Goal: Task Accomplishment & Management: Manage account settings

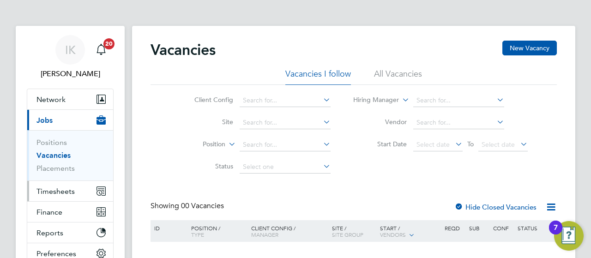
click at [54, 188] on span "Timesheets" at bounding box center [55, 191] width 38 height 9
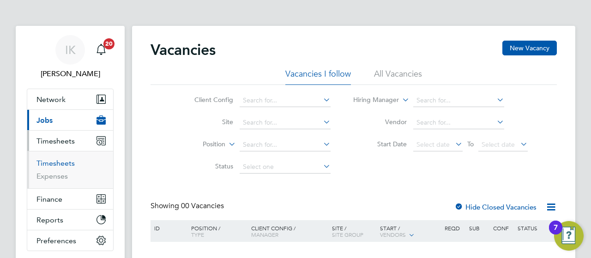
click at [52, 161] on link "Timesheets" at bounding box center [55, 163] width 38 height 9
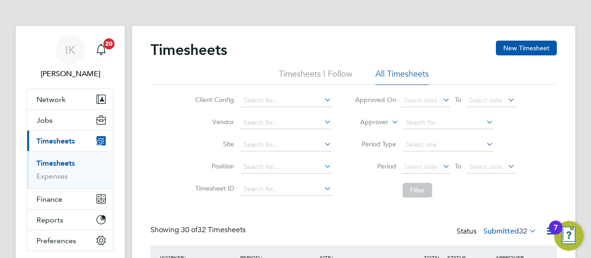
drag, startPoint x: 586, startPoint y: 133, endPoint x: 590, endPoint y: 156, distance: 23.4
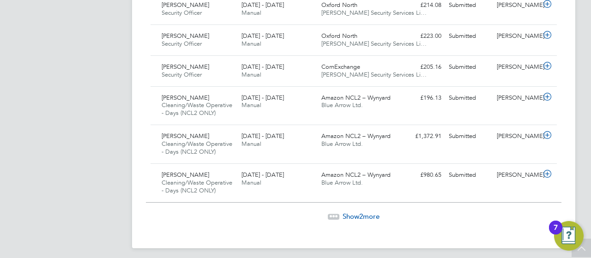
drag, startPoint x: 586, startPoint y: 179, endPoint x: 589, endPoint y: 42, distance: 137.1
drag, startPoint x: 590, startPoint y: 53, endPoint x: 578, endPoint y: 106, distance: 54.1
click at [368, 212] on span "Show 2 more" at bounding box center [360, 216] width 37 height 9
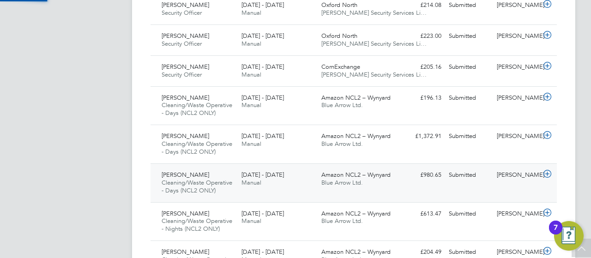
scroll to position [23, 80]
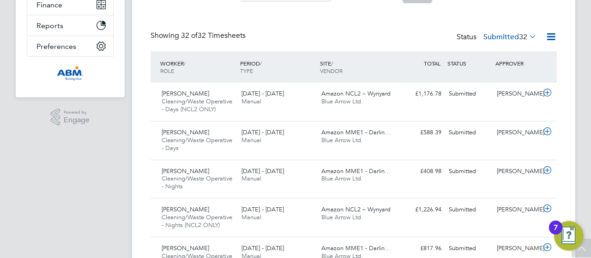
scroll to position [178, 0]
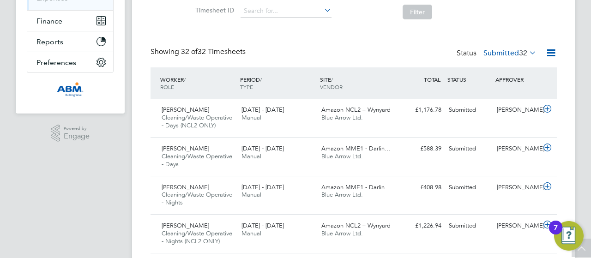
click at [175, 90] on div "WORKER / ROLE" at bounding box center [198, 83] width 80 height 24
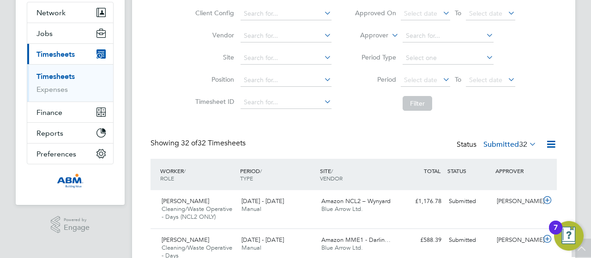
scroll to position [30, 0]
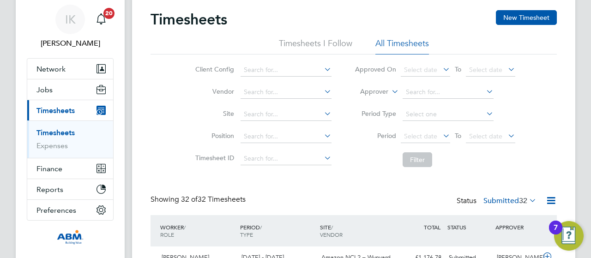
click at [68, 134] on link "Timesheets" at bounding box center [55, 132] width 38 height 9
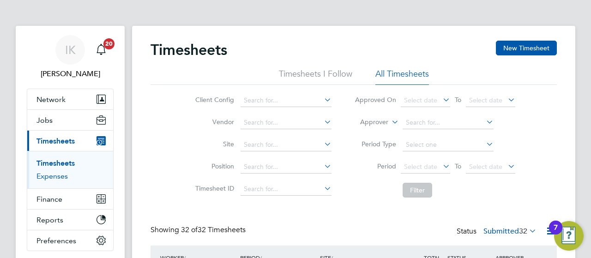
click at [62, 175] on link "Expenses" at bounding box center [51, 176] width 31 height 9
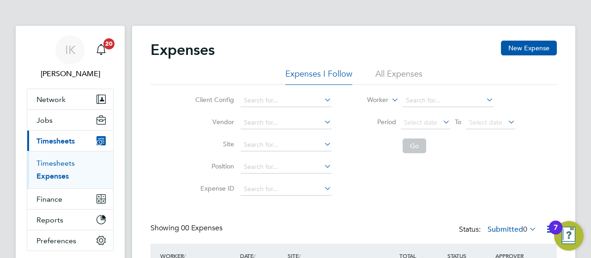
click at [65, 159] on link "Timesheets" at bounding box center [55, 163] width 38 height 9
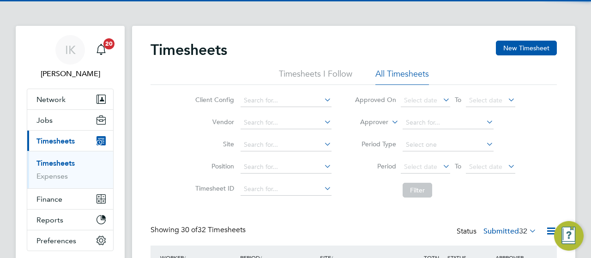
scroll to position [31, 80]
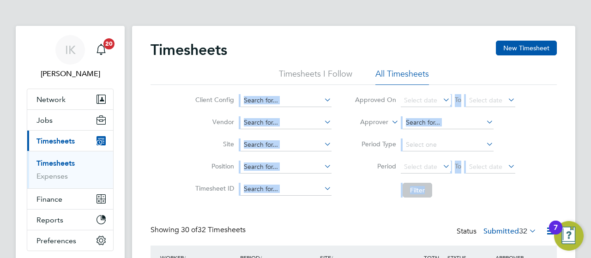
drag, startPoint x: 588, startPoint y: 71, endPoint x: 589, endPoint y: 103, distance: 32.8
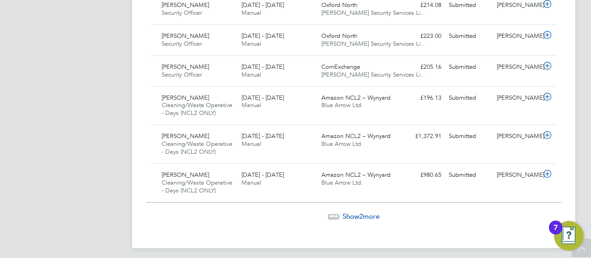
click at [350, 212] on span "Show 2 more" at bounding box center [360, 216] width 37 height 9
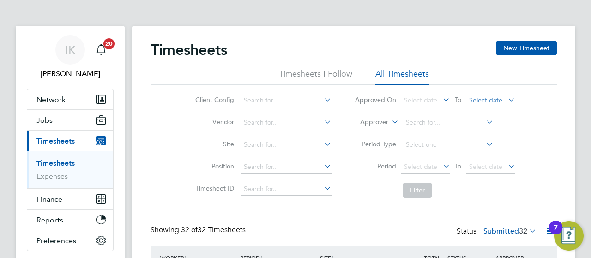
click at [505, 100] on span "Select date" at bounding box center [490, 101] width 49 height 12
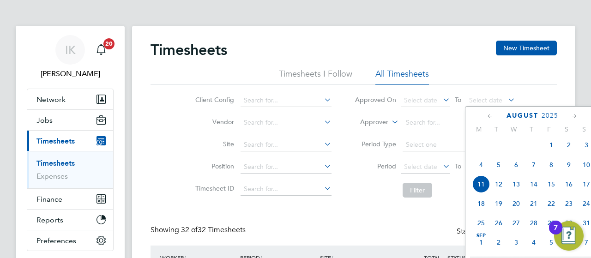
click at [569, 151] on span "2" at bounding box center [569, 145] width 18 height 18
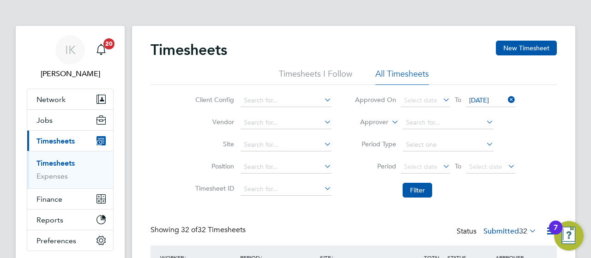
click at [489, 100] on span "[DATE]" at bounding box center [479, 100] width 20 height 8
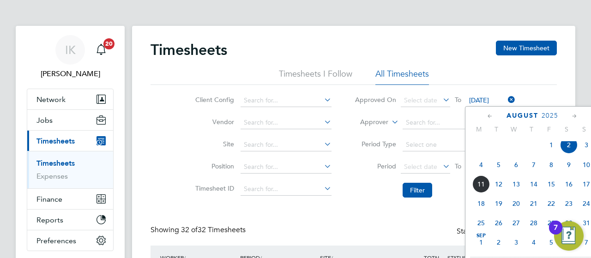
scroll to position [277, 0]
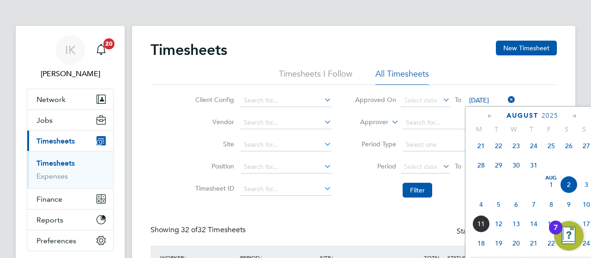
click at [487, 117] on icon at bounding box center [489, 116] width 9 height 10
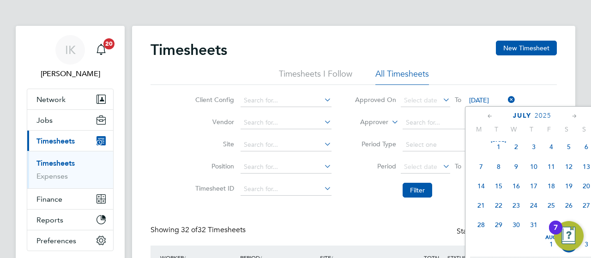
click at [570, 118] on icon at bounding box center [574, 116] width 9 height 10
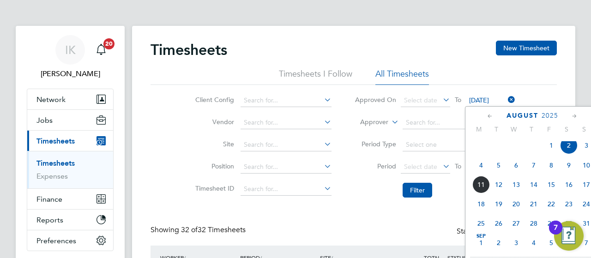
click at [553, 167] on span "8" at bounding box center [551, 165] width 18 height 18
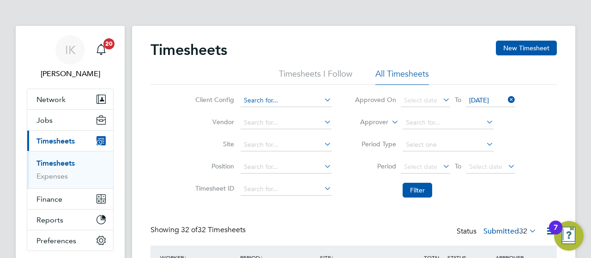
click at [266, 96] on input at bounding box center [285, 100] width 91 height 13
click at [271, 126] on li "Abm Facility Services Uk Limited" at bounding box center [291, 125] width 102 height 12
type input "Abm Facility Services Uk Limited"
click at [265, 124] on input at bounding box center [285, 122] width 91 height 13
click at [271, 162] on li "Th [PERSON_NAME] Limited" at bounding box center [292, 160] width 104 height 12
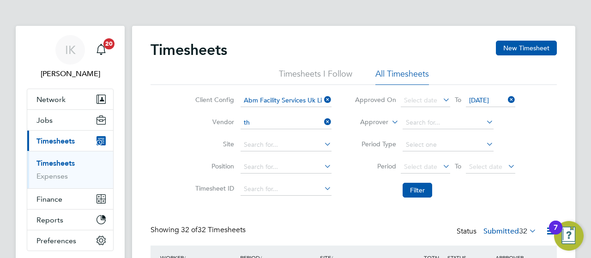
type input "Thorn [PERSON_NAME] Limited"
click at [269, 146] on input at bounding box center [285, 144] width 91 height 13
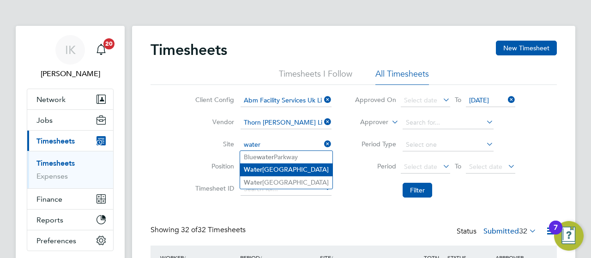
click at [273, 165] on li "[GEOGRAPHIC_DATA]" at bounding box center [286, 169] width 92 height 12
type input "[GEOGRAPHIC_DATA]"
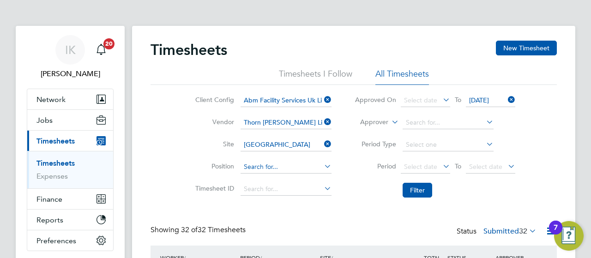
click at [263, 167] on input at bounding box center [285, 167] width 91 height 13
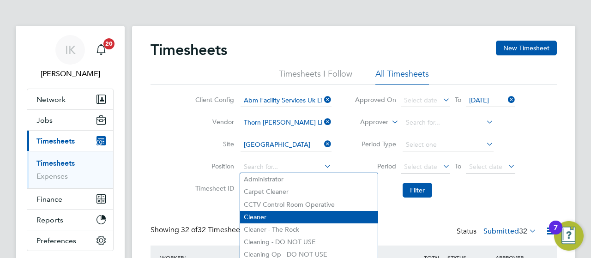
click at [263, 215] on li "Cleaner" at bounding box center [308, 217] width 137 height 12
type input "Cleaner"
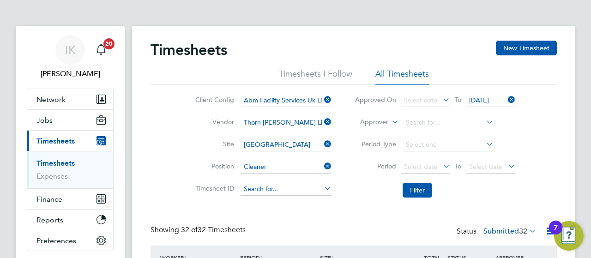
click at [257, 193] on input at bounding box center [285, 189] width 91 height 13
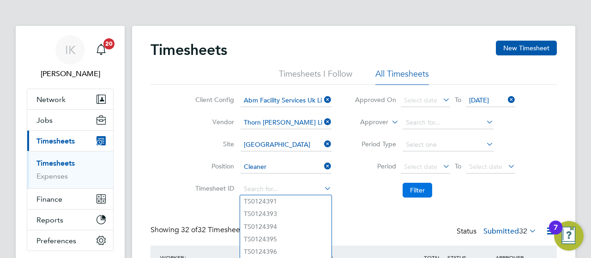
click at [424, 189] on button "Filter" at bounding box center [417, 190] width 30 height 15
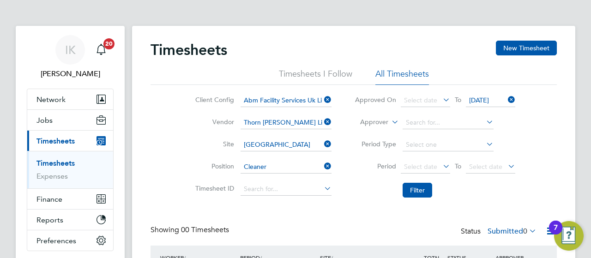
click at [586, 90] on div "IK [PERSON_NAME] Notifications 20 Applications: Network Sites Workers Jobs Posi…" at bounding box center [295, 176] width 591 height 353
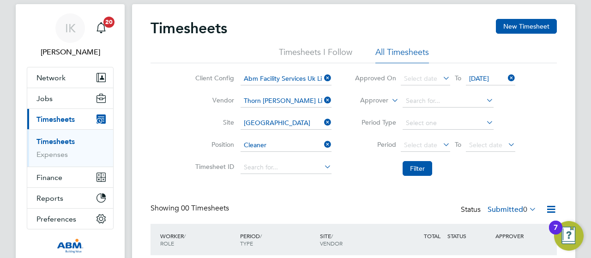
scroll to position [21, 0]
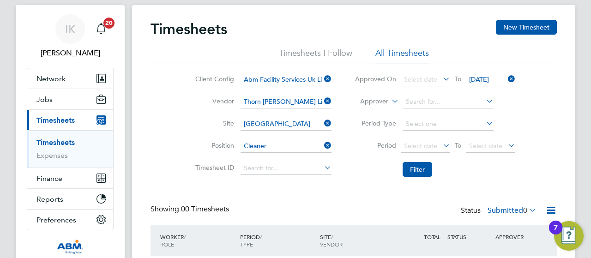
click at [585, 93] on div "IK [PERSON_NAME] Notifications 20 Applications: Network Sites Workers Jobs Posi…" at bounding box center [295, 155] width 591 height 353
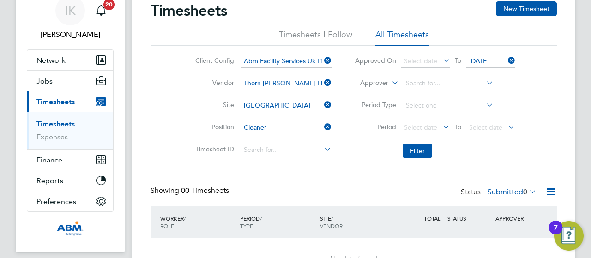
scroll to position [95, 0]
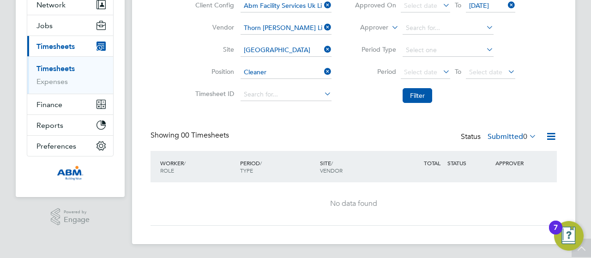
click at [70, 67] on link "Timesheets" at bounding box center [55, 68] width 38 height 9
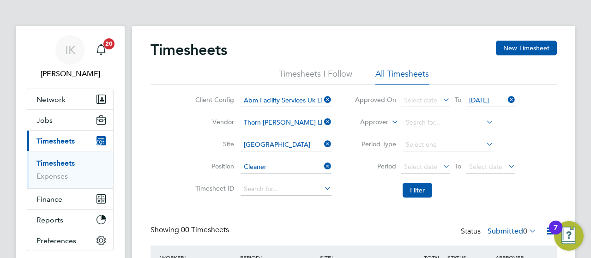
click at [313, 75] on li "Timesheets I Follow" at bounding box center [315, 76] width 73 height 17
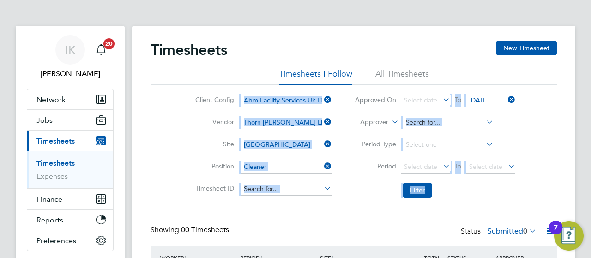
drag, startPoint x: 580, startPoint y: 66, endPoint x: 588, endPoint y: 89, distance: 23.9
click at [588, 89] on div "IK [PERSON_NAME] Notifications 20 Applications: Network Sites Workers Jobs Posi…" at bounding box center [295, 176] width 591 height 353
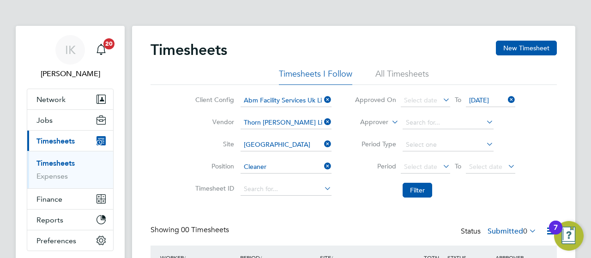
click at [588, 93] on div "IK [PERSON_NAME] Notifications 20 Applications: Network Sites Workers Jobs Posi…" at bounding box center [295, 176] width 591 height 353
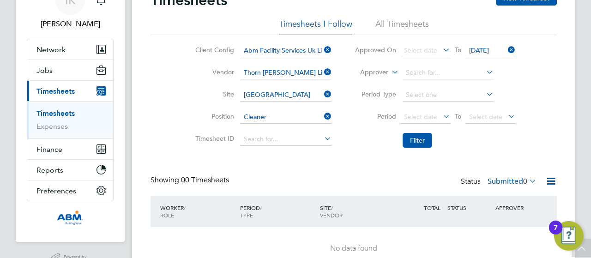
scroll to position [21, 0]
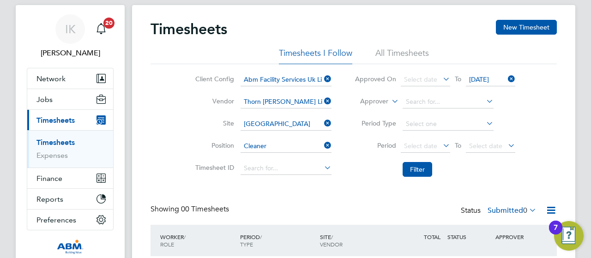
click at [441, 76] on icon at bounding box center [441, 78] width 0 height 13
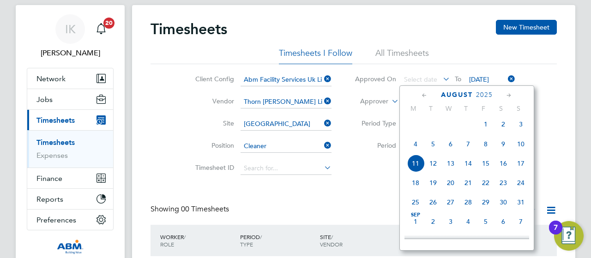
click at [487, 150] on span "8" at bounding box center [486, 144] width 18 height 18
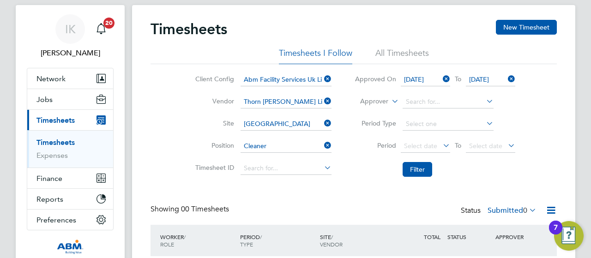
click at [506, 78] on icon at bounding box center [506, 78] width 0 height 13
click at [425, 94] on li "Approver" at bounding box center [435, 102] width 184 height 22
click at [427, 102] on input at bounding box center [447, 102] width 91 height 13
type input "i"
click at [435, 114] on li "[PERSON_NAME] an [PERSON_NAME]" at bounding box center [463, 114] width 123 height 12
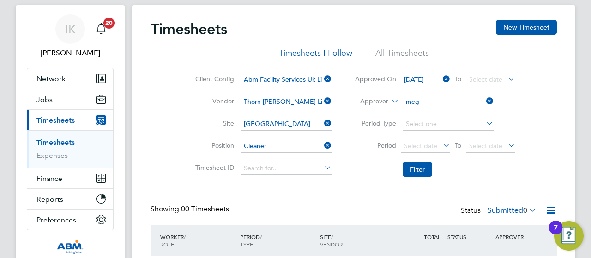
type input "[PERSON_NAME]"
click at [435, 121] on input at bounding box center [447, 124] width 91 height 13
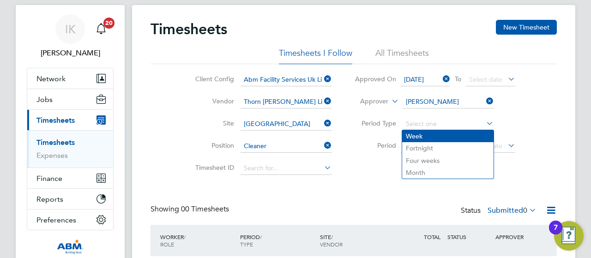
click at [442, 135] on li "Week" at bounding box center [447, 136] width 91 height 12
type input "Week"
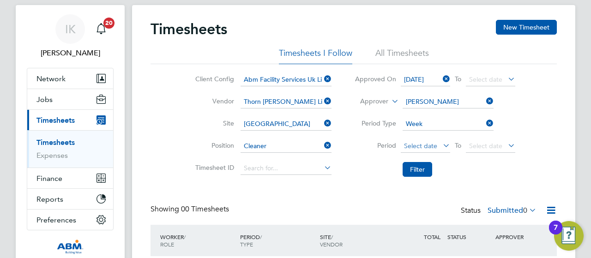
click at [434, 147] on span "Select date" at bounding box center [420, 146] width 33 height 8
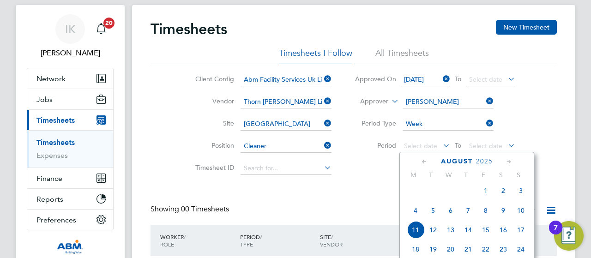
click at [500, 191] on span "2" at bounding box center [503, 191] width 18 height 18
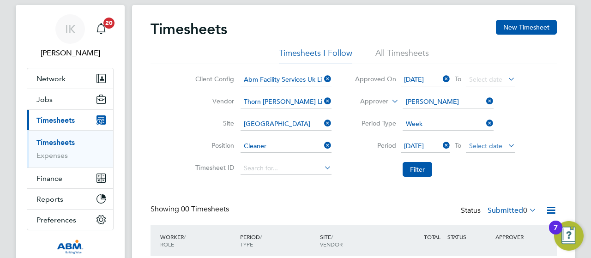
click at [492, 145] on span "Select date" at bounding box center [485, 146] width 33 height 8
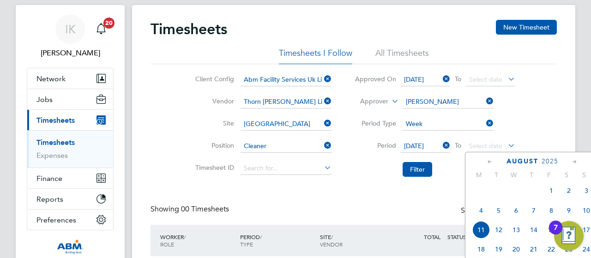
click at [552, 214] on span "8" at bounding box center [551, 211] width 18 height 18
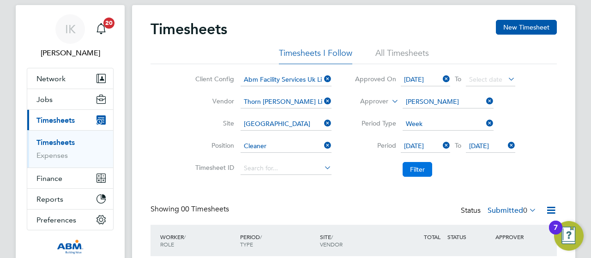
click at [415, 169] on button "Filter" at bounding box center [417, 169] width 30 height 15
click at [579, 78] on div "IK [PERSON_NAME] Notifications 20 Applications: Network Sites Workers Jobs Posi…" at bounding box center [295, 155] width 591 height 353
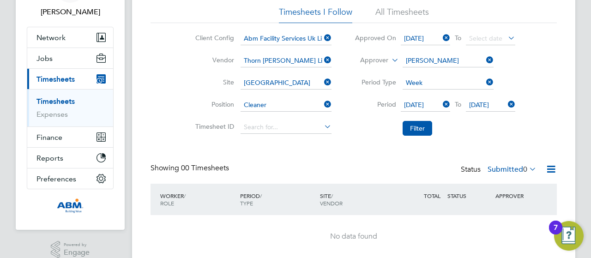
scroll to position [95, 0]
